Goal: Information Seeking & Learning: Learn about a topic

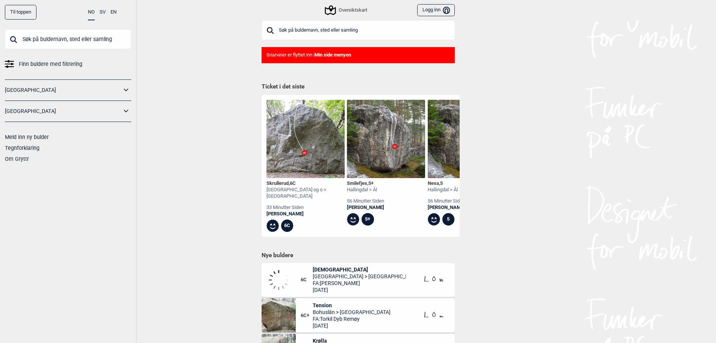
click at [315, 26] on input "text" at bounding box center [358, 30] width 193 height 20
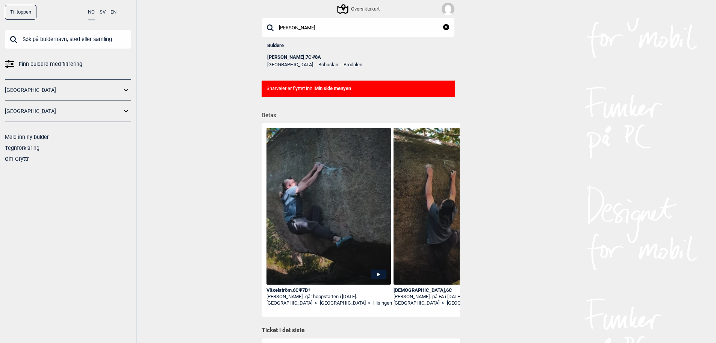
type input "[PERSON_NAME]"
click at [290, 60] on ul "[GEOGRAPHIC_DATA] Bohuslän Brodalen" at bounding box center [358, 64] width 182 height 8
click at [291, 58] on div "[PERSON_NAME] , 7C Ψ 8A" at bounding box center [358, 57] width 182 height 5
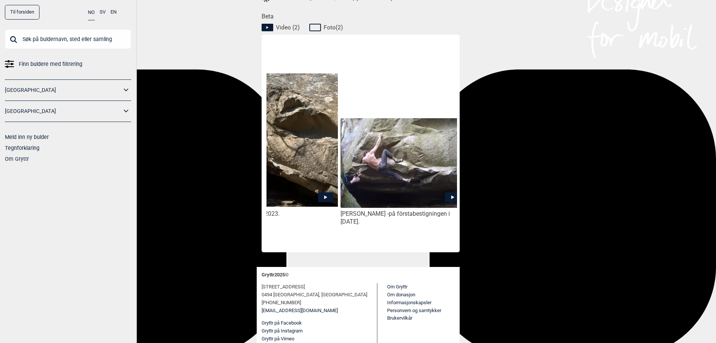
scroll to position [0, 47]
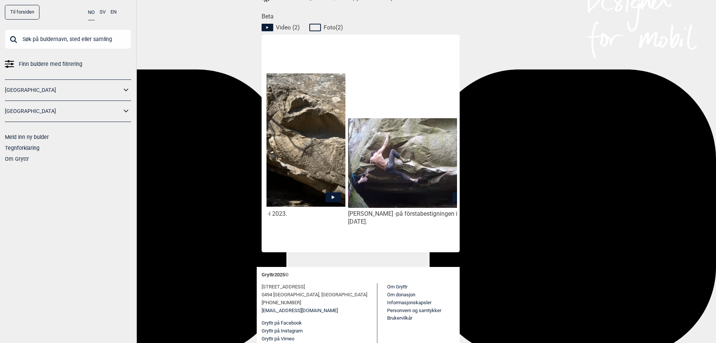
click at [310, 158] on img at bounding box center [283, 139] width 124 height 133
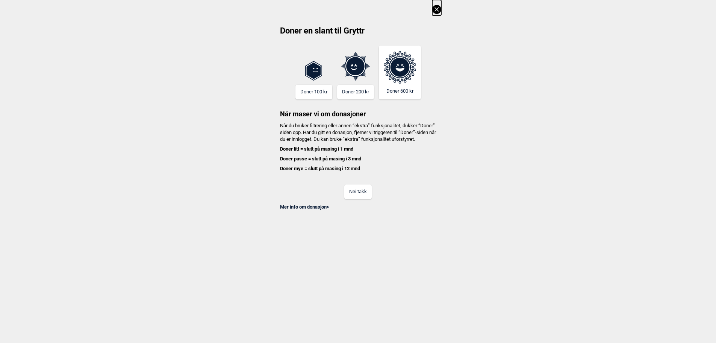
click at [367, 193] on button "Nei takk" at bounding box center [357, 191] width 27 height 15
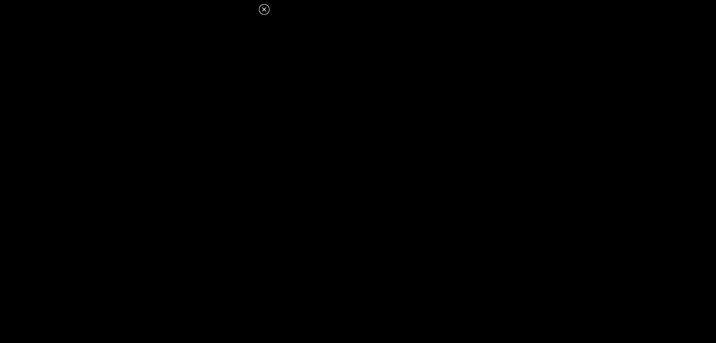
click at [265, 9] on icon at bounding box center [264, 9] width 4 height 4
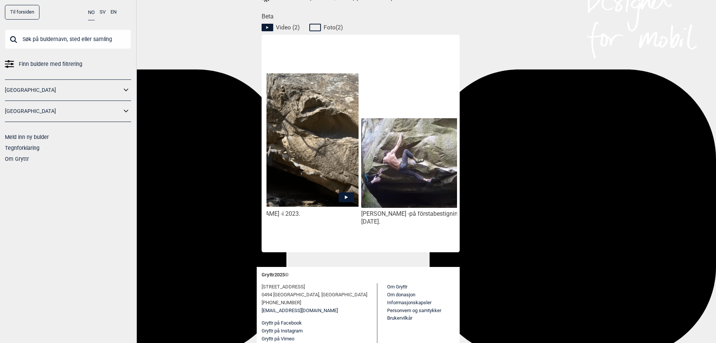
scroll to position [0, 0]
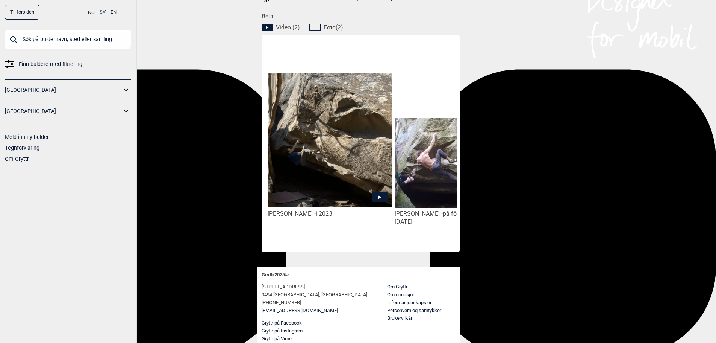
click at [289, 190] on img at bounding box center [330, 139] width 124 height 133
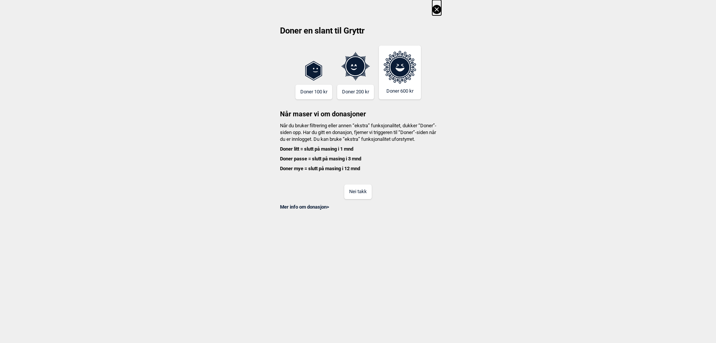
click at [367, 199] on button "Nei takk" at bounding box center [357, 191] width 27 height 15
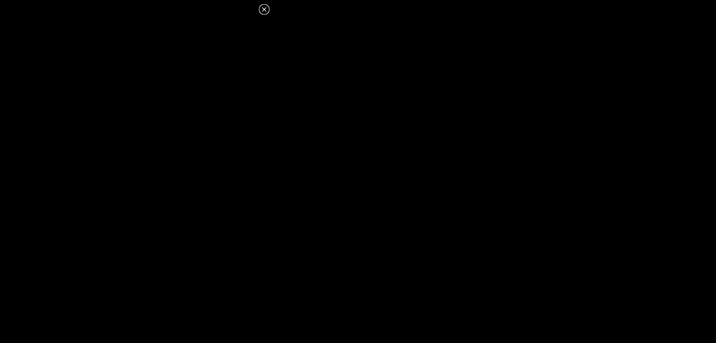
click at [265, 9] on icon at bounding box center [264, 9] width 4 height 4
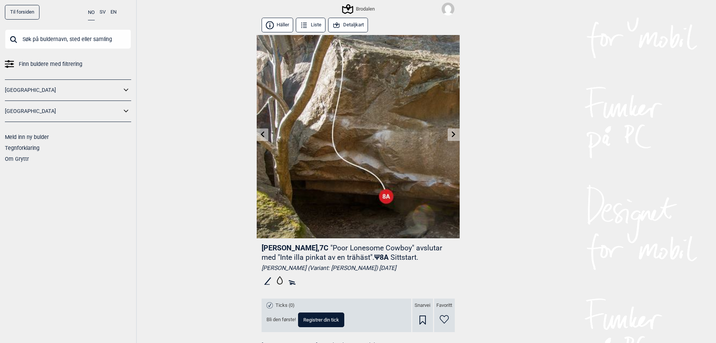
click at [455, 136] on icon at bounding box center [454, 134] width 6 height 6
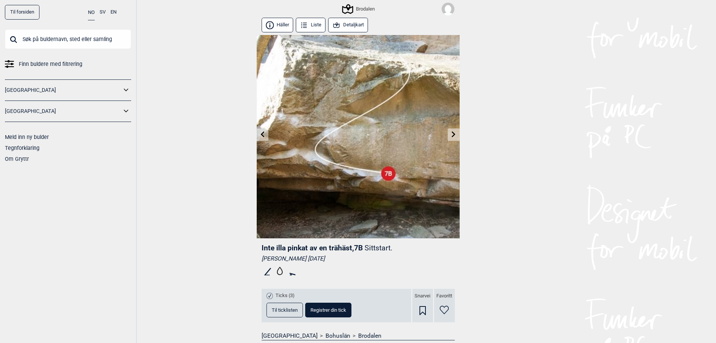
click at [266, 137] on link at bounding box center [263, 134] width 12 height 12
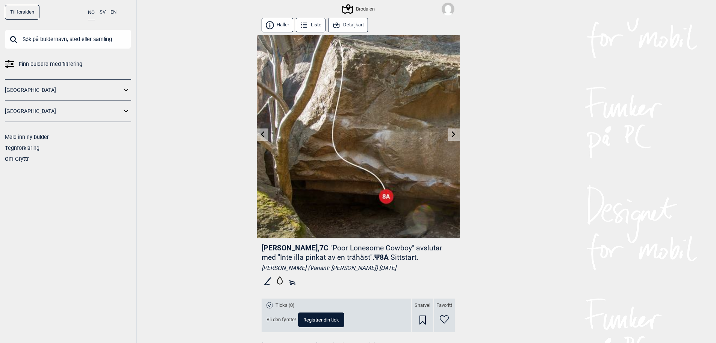
click at [266, 137] on link at bounding box center [263, 134] width 12 height 12
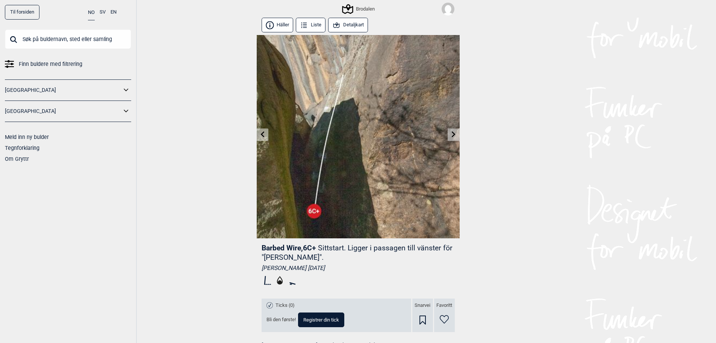
click at [452, 137] on icon at bounding box center [454, 134] width 6 height 6
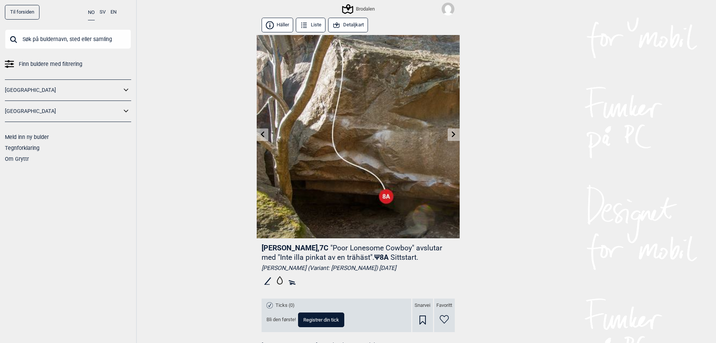
click at [455, 138] on link at bounding box center [454, 134] width 12 height 12
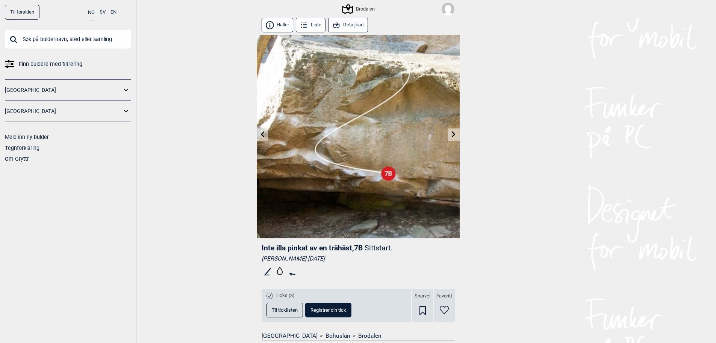
click at [262, 132] on icon at bounding box center [263, 134] width 6 height 6
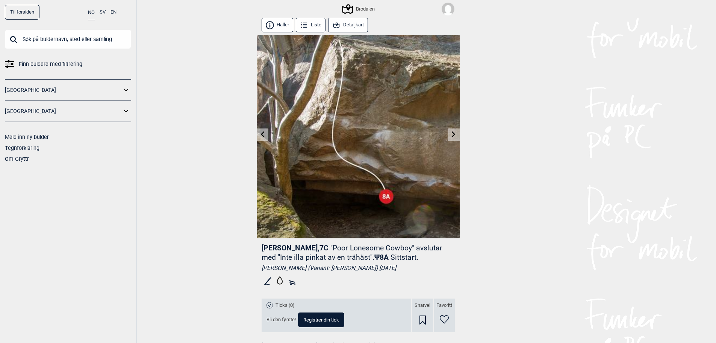
click at [262, 132] on icon at bounding box center [263, 134] width 6 height 6
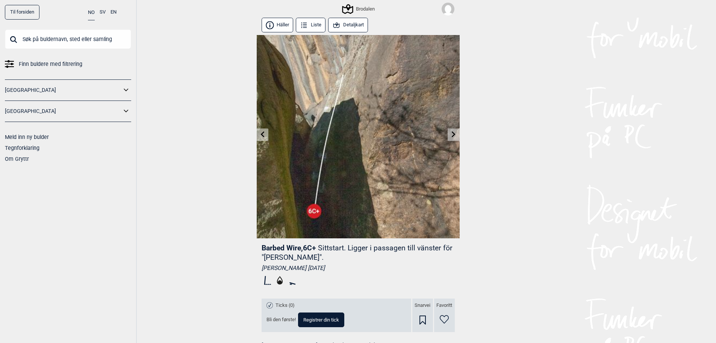
click at [456, 137] on icon at bounding box center [454, 134] width 6 height 6
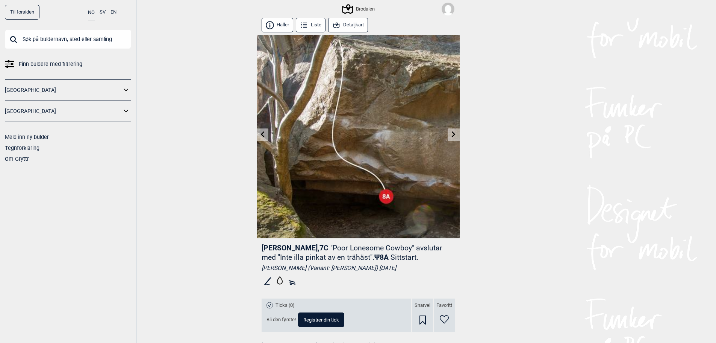
click at [456, 137] on icon at bounding box center [454, 134] width 6 height 6
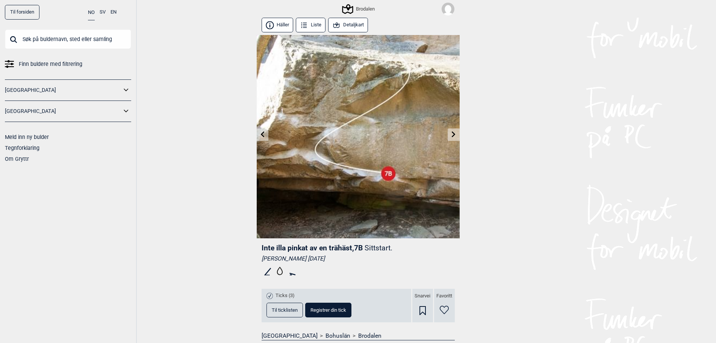
click at [456, 137] on icon at bounding box center [454, 134] width 6 height 6
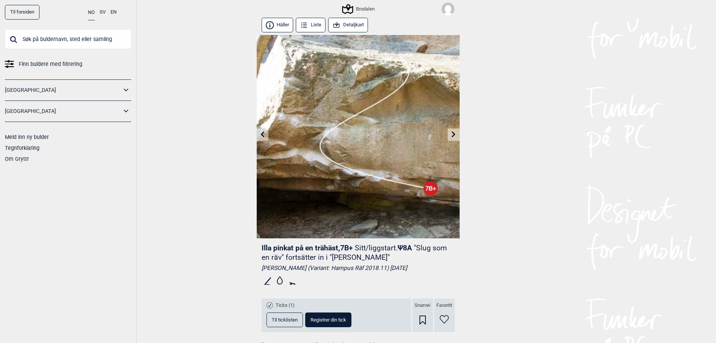
click at [263, 132] on icon at bounding box center [263, 134] width 4 height 6
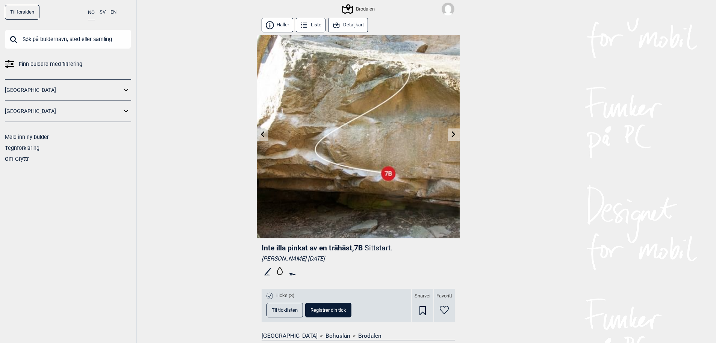
click at [263, 132] on icon at bounding box center [263, 134] width 4 height 6
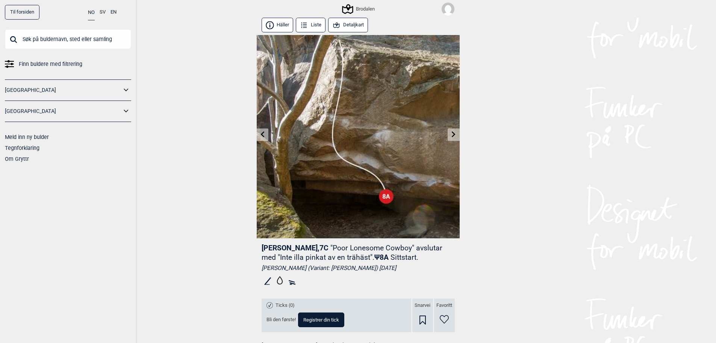
click at [456, 137] on icon at bounding box center [454, 134] width 6 height 6
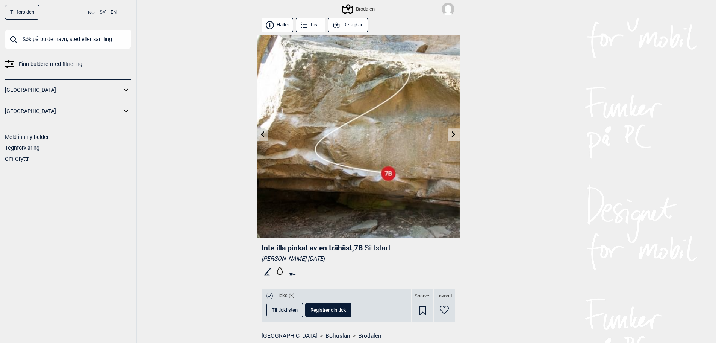
click at [456, 137] on icon at bounding box center [454, 134] width 6 height 6
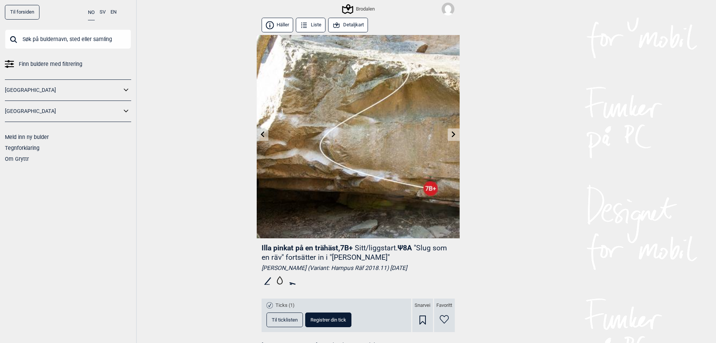
click at [456, 137] on icon at bounding box center [454, 134] width 6 height 6
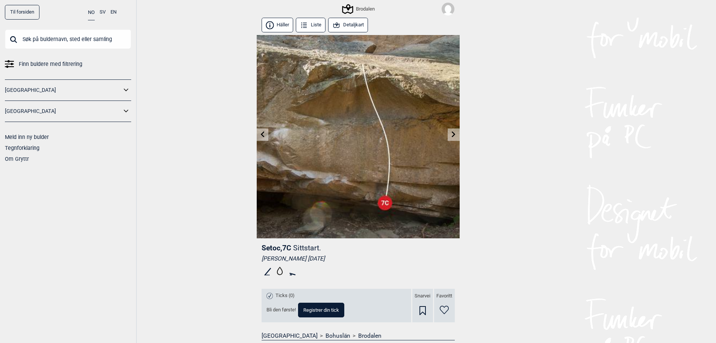
click at [264, 134] on icon at bounding box center [263, 134] width 6 height 6
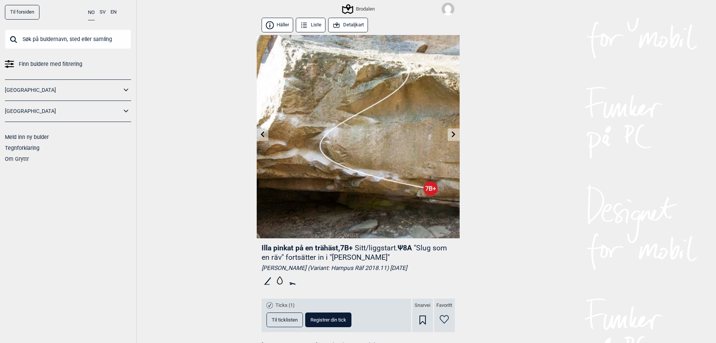
click at [266, 137] on link at bounding box center [263, 134] width 12 height 12
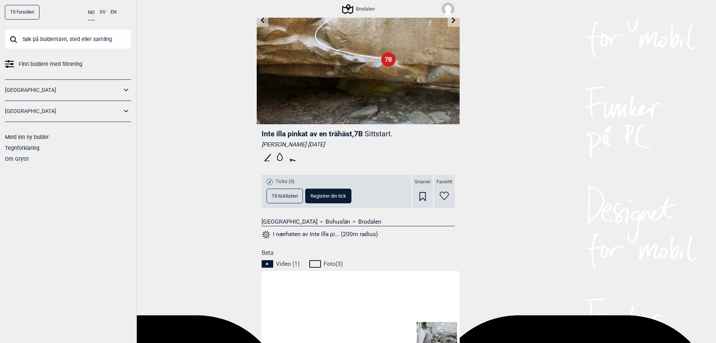
scroll to position [100, 0]
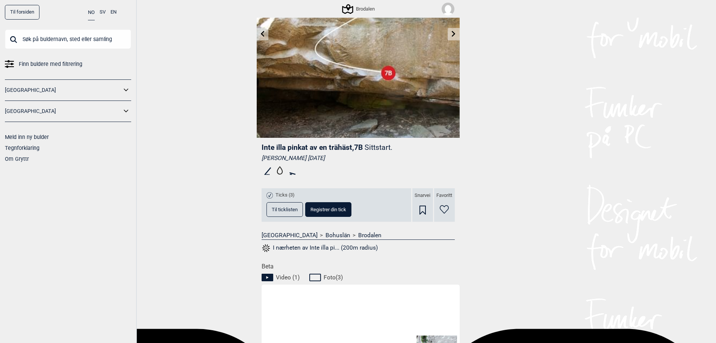
click at [265, 32] on icon at bounding box center [263, 34] width 6 height 6
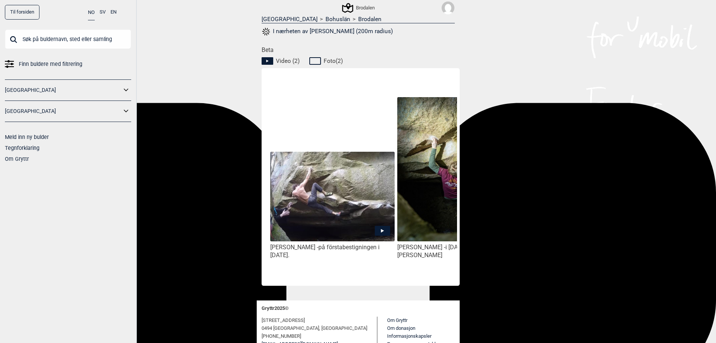
scroll to position [0, 117]
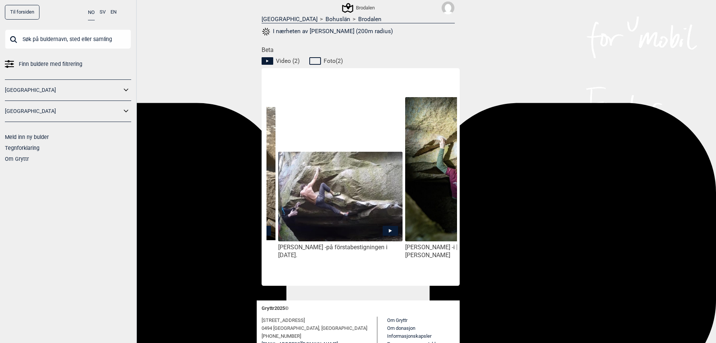
click at [360, 203] on img at bounding box center [340, 197] width 124 height 90
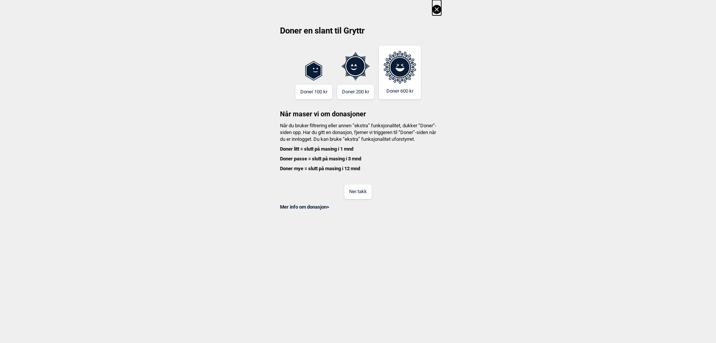
click at [362, 198] on button "Nei takk" at bounding box center [357, 191] width 27 height 15
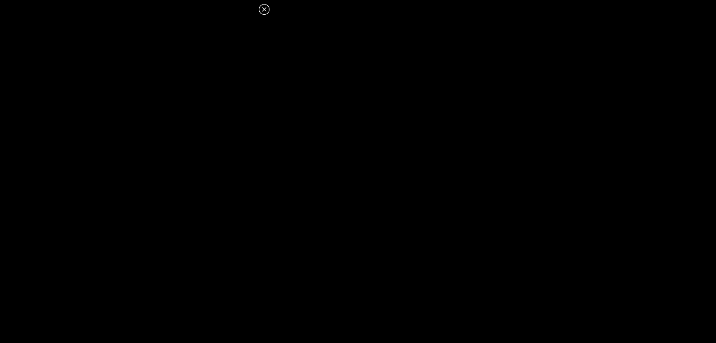
click at [266, 12] on icon at bounding box center [264, 9] width 9 height 9
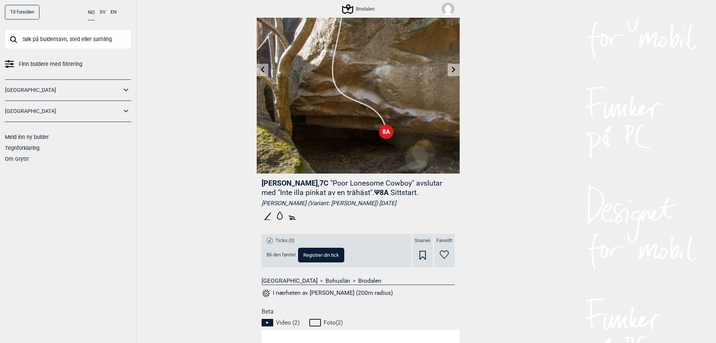
scroll to position [25, 0]
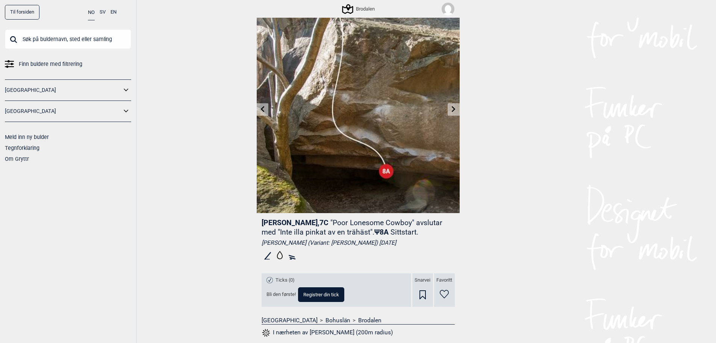
click at [358, 321] on link "Brodalen" at bounding box center [369, 320] width 23 height 8
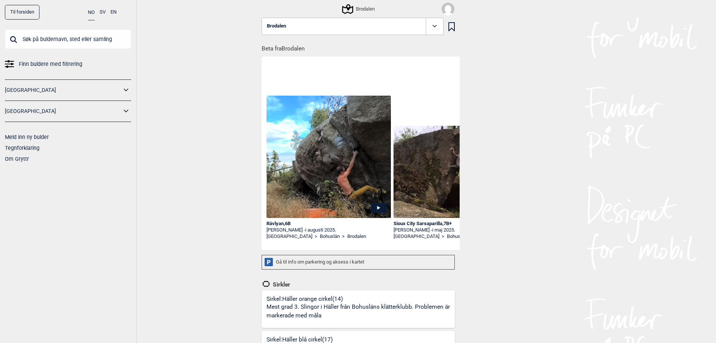
click at [363, 9] on div "Brodalen" at bounding box center [359, 9] width 32 height 9
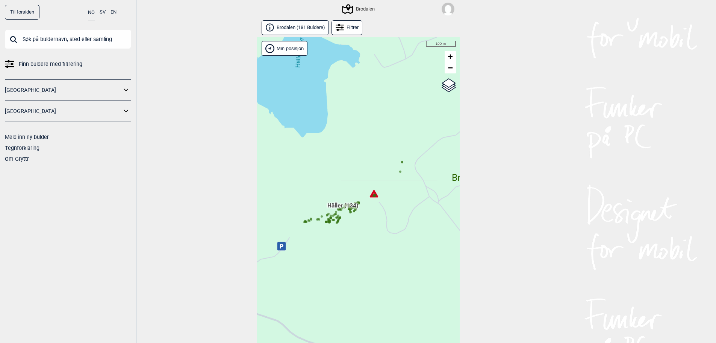
drag, startPoint x: 345, startPoint y: 273, endPoint x: 395, endPoint y: 196, distance: 92.2
click at [401, 205] on div "Hallingdal Stange [GEOGRAPHIC_DATA] syd [GEOGRAPHIC_DATA] og omegn [GEOGRAPHIC_…" at bounding box center [358, 198] width 203 height 322
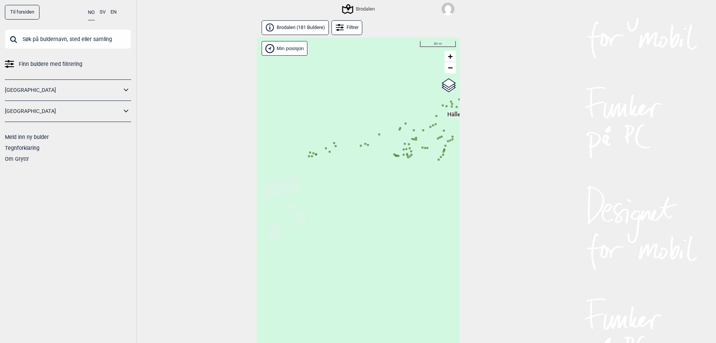
drag, startPoint x: 363, startPoint y: 229, endPoint x: 439, endPoint y: 220, distance: 76.5
click at [457, 223] on div "Hallingdal Stange [GEOGRAPHIC_DATA] syd [GEOGRAPHIC_DATA] og omegn [GEOGRAPHIC_…" at bounding box center [358, 198] width 203 height 322
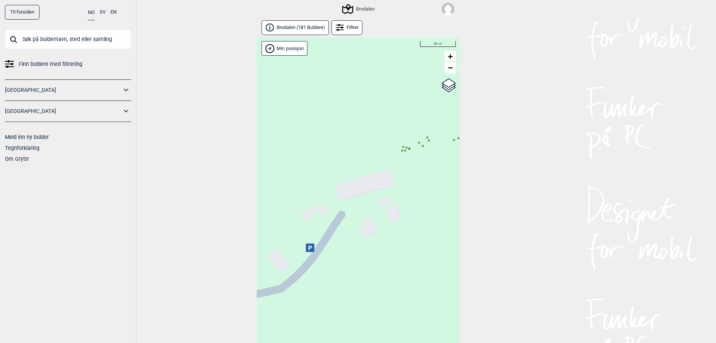
click at [310, 246] on icon at bounding box center [309, 247] width 3 height 4
click at [333, 227] on link "Finn veien i Google maps >" at bounding box center [309, 226] width 64 height 6
